Goal: Task Accomplishment & Management: Manage account settings

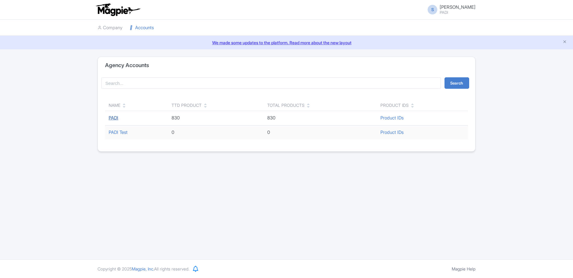
click at [112, 117] on link "PADI" at bounding box center [114, 118] width 10 height 6
click at [121, 135] on link "PADI Test" at bounding box center [118, 132] width 19 height 6
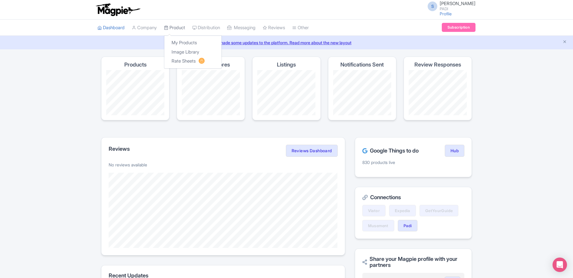
click at [176, 26] on link "Product" at bounding box center [174, 28] width 21 height 17
click at [180, 45] on link "My Products" at bounding box center [192, 42] width 57 height 9
click at [179, 42] on link "My Products" at bounding box center [192, 42] width 57 height 9
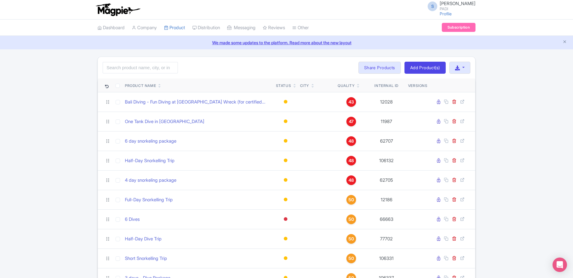
click at [358, 84] on icon at bounding box center [358, 85] width 3 height 4
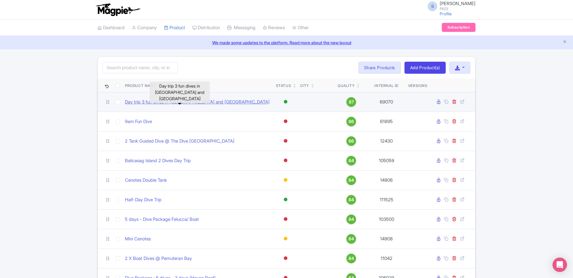
click at [186, 103] on link "Day trip 3 fun dives in [GEOGRAPHIC_DATA] and [GEOGRAPHIC_DATA]" at bounding box center [197, 102] width 145 height 7
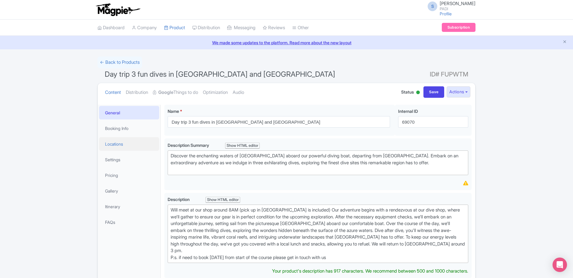
click at [125, 143] on link "Locations" at bounding box center [129, 144] width 60 height 14
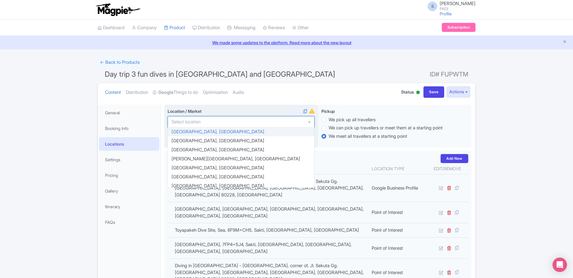
click at [310, 123] on div at bounding box center [241, 121] width 147 height 11
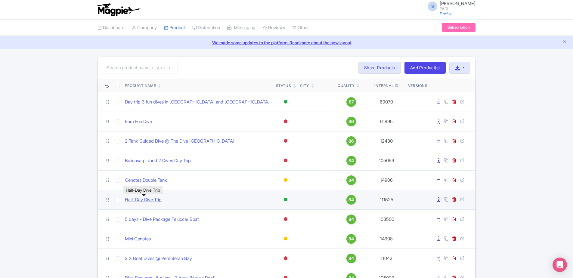
click at [141, 200] on link "Half-Day Dive Trip" at bounding box center [143, 200] width 37 height 7
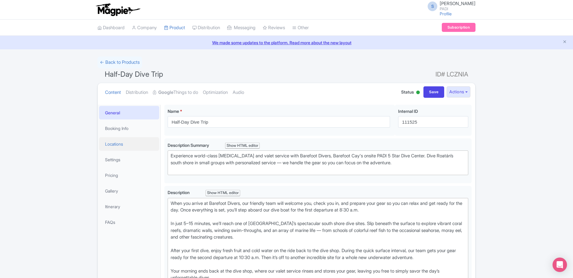
click at [111, 146] on link "Locations" at bounding box center [129, 144] width 60 height 14
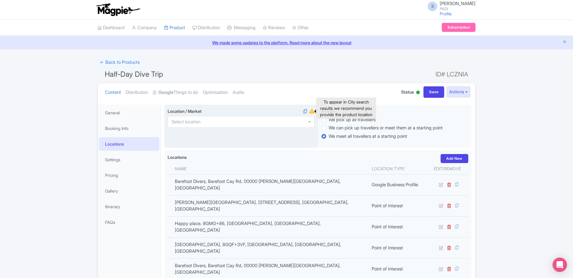
click at [312, 111] on icon at bounding box center [312, 111] width 5 height 5
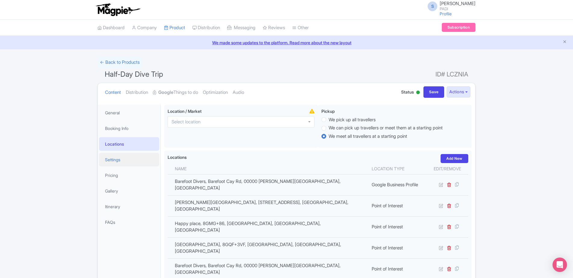
click at [114, 159] on link "Settings" at bounding box center [129, 160] width 60 height 14
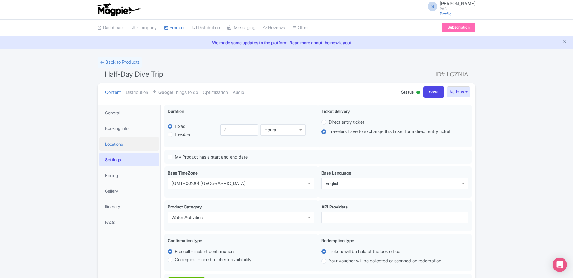
click at [114, 142] on link "Locations" at bounding box center [129, 144] width 60 height 14
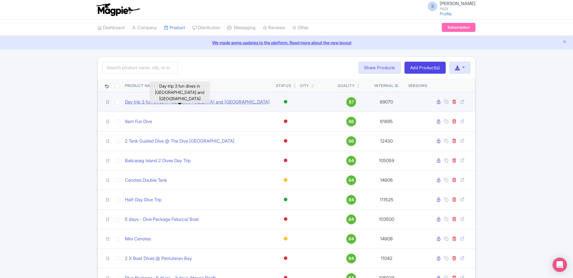
click at [161, 100] on link "Day trip 3 fun dives in [GEOGRAPHIC_DATA] and [GEOGRAPHIC_DATA]" at bounding box center [197, 102] width 145 height 7
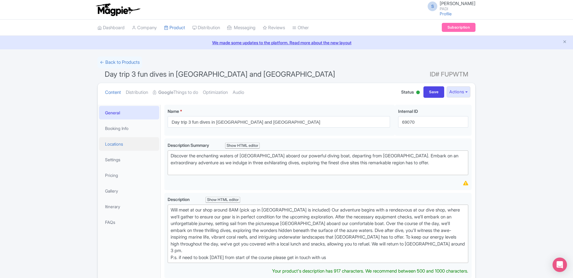
click at [130, 144] on link "Locations" at bounding box center [129, 144] width 60 height 14
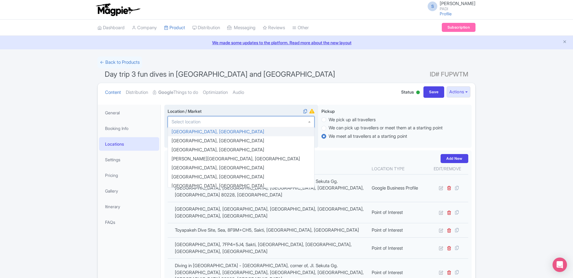
click at [309, 122] on div at bounding box center [241, 121] width 147 height 11
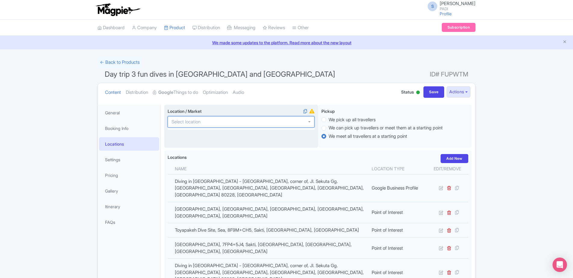
click at [309, 122] on div at bounding box center [241, 121] width 147 height 11
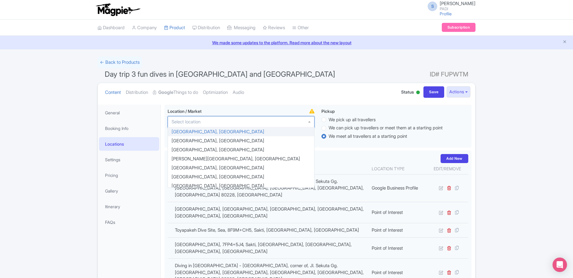
click at [297, 92] on ul "Content Distribution Google Things to do Optimization Audio" at bounding box center [246, 92] width 287 height 18
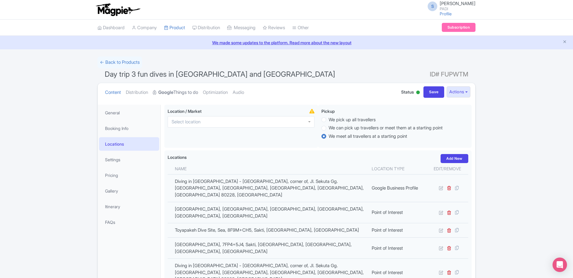
click at [178, 92] on link "Google Things to do" at bounding box center [175, 92] width 45 height 19
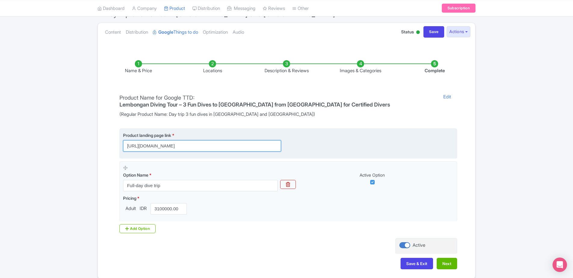
scroll to position [0, 154]
drag, startPoint x: 194, startPoint y: 139, endPoint x: 340, endPoint y: 137, distance: 146.4
click at [340, 137] on div "Product landing page link * https://travel.padi.com/dive-trip/bali/day-trip-3-f…" at bounding box center [288, 142] width 331 height 20
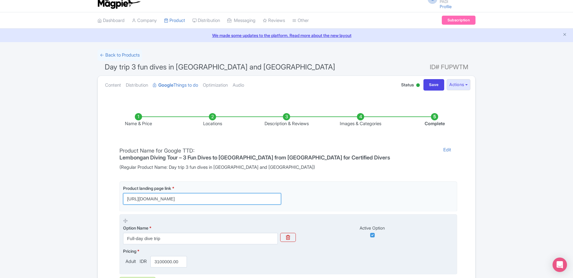
scroll to position [0, 0]
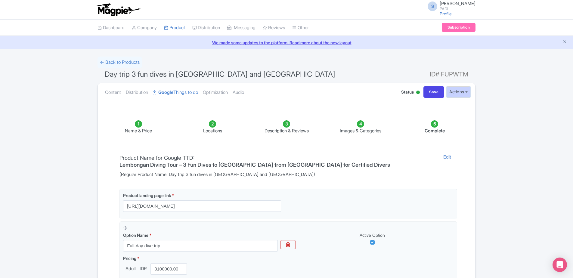
click at [467, 90] on button "Actions" at bounding box center [459, 91] width 24 height 11
click at [215, 146] on ul "Name & Price Locations Description & Reviews Images & Categories Complete" at bounding box center [286, 127] width 370 height 38
click at [225, 91] on link "Optimization" at bounding box center [215, 92] width 25 height 19
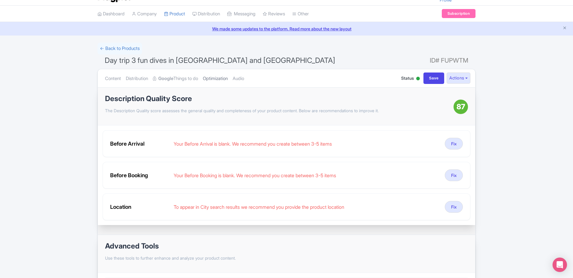
scroll to position [13, 0]
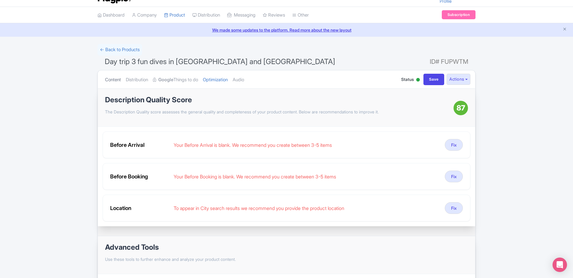
click at [113, 77] on link "Content" at bounding box center [113, 79] width 16 height 19
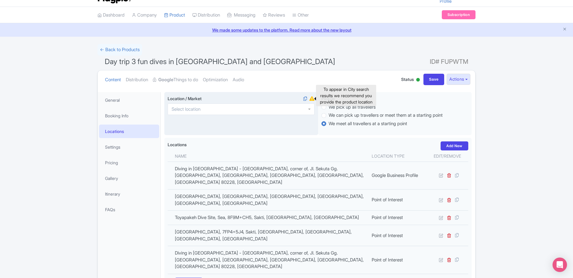
click at [313, 99] on icon at bounding box center [312, 98] width 5 height 5
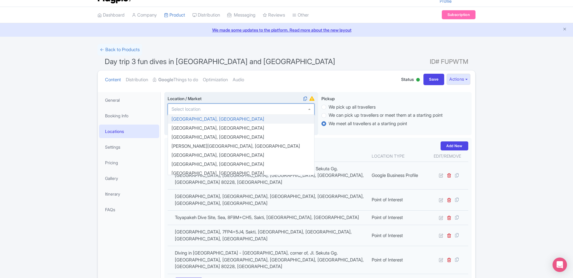
click at [309, 110] on div at bounding box center [241, 109] width 147 height 11
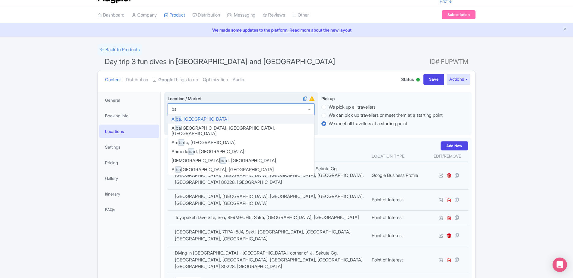
scroll to position [175, 0]
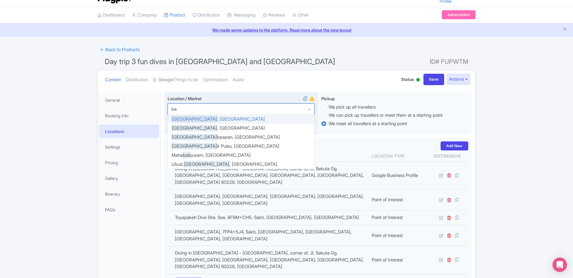
type input "b"
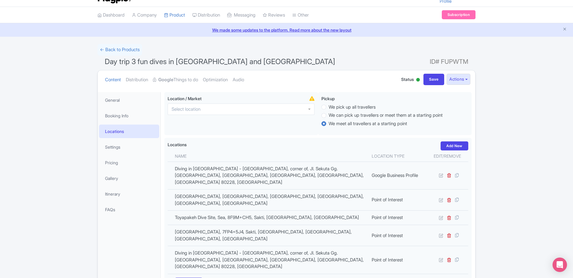
click at [511, 106] on div "← Back to Products Day trip 3 fun dives in Nusa Penida and Lembongan ID# FUPWTM…" at bounding box center [286, 214] width 573 height 341
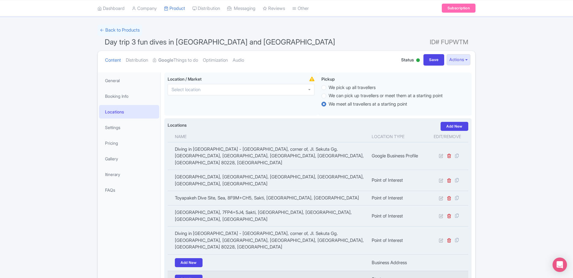
scroll to position [43, 0]
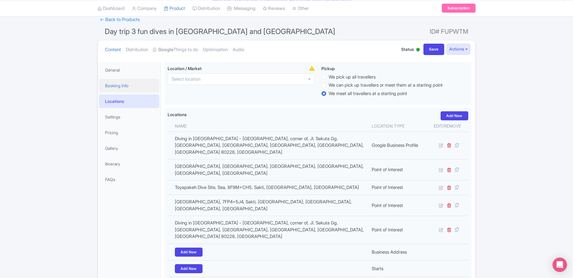
click at [126, 85] on link "Booking Info" at bounding box center [129, 86] width 60 height 14
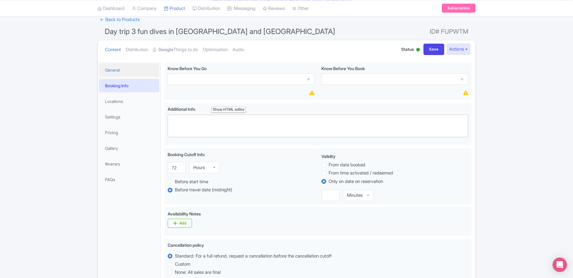
click at [111, 72] on link "General" at bounding box center [129, 70] width 60 height 14
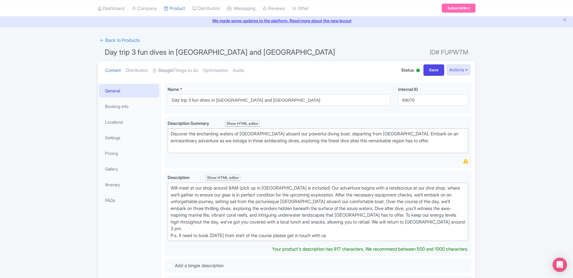
scroll to position [21, 0]
click at [114, 108] on link "Booking Info" at bounding box center [129, 107] width 60 height 14
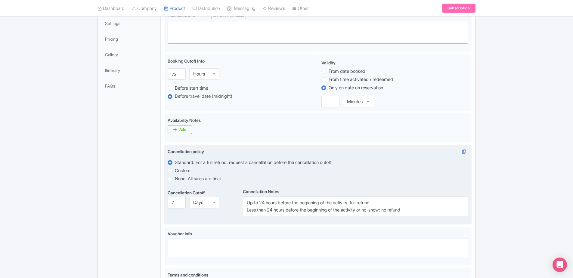
scroll to position [0, 0]
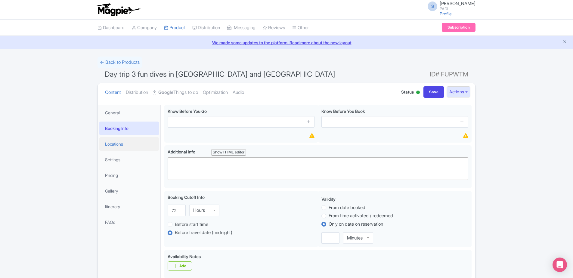
click at [108, 141] on link "Locations" at bounding box center [129, 144] width 60 height 14
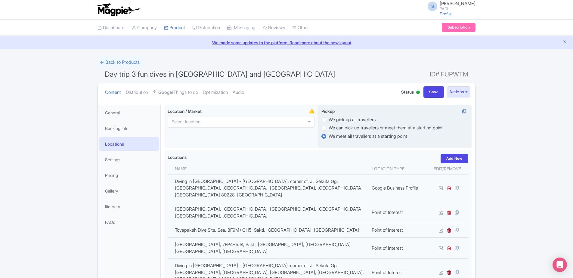
click at [365, 130] on label "We can pick up travellers or meet them at a starting point" at bounding box center [386, 128] width 114 height 7
click at [335, 130] on input "We can pick up travellers or meet them at a starting point" at bounding box center [332, 128] width 6 height 6
radio input "true"
click at [362, 134] on label "We meet all travellers at a starting point" at bounding box center [368, 136] width 79 height 7
click at [335, 134] on input "We meet all travellers at a starting point" at bounding box center [332, 136] width 6 height 6
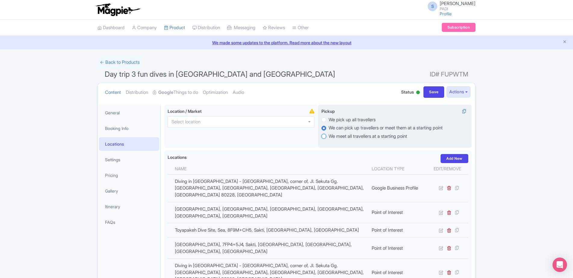
radio input "true"
